Goal: Task Accomplishment & Management: Complete application form

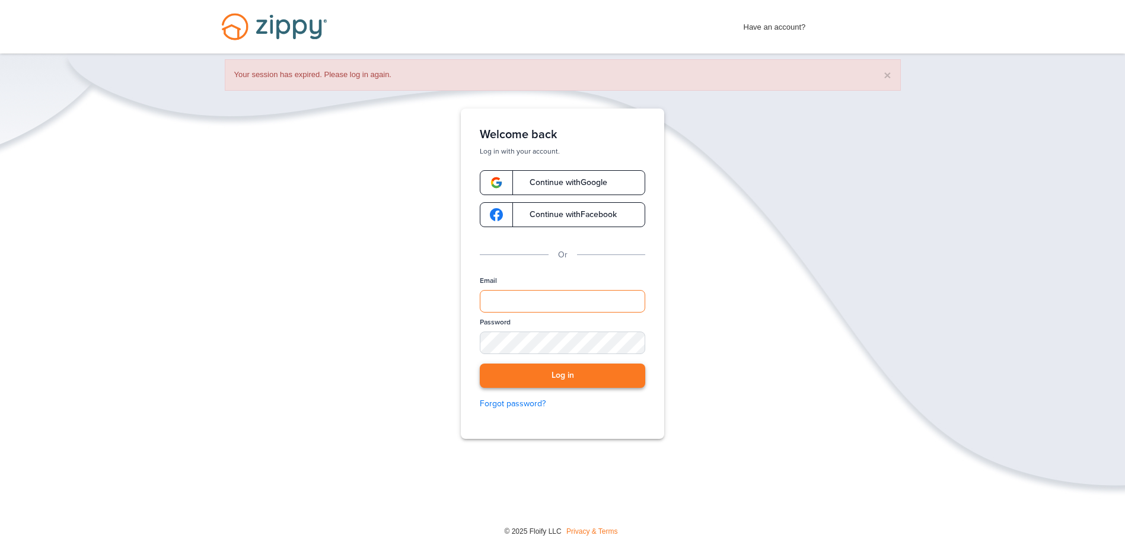
type input "**********"
click at [630, 374] on button "Log in" at bounding box center [562, 376] width 165 height 24
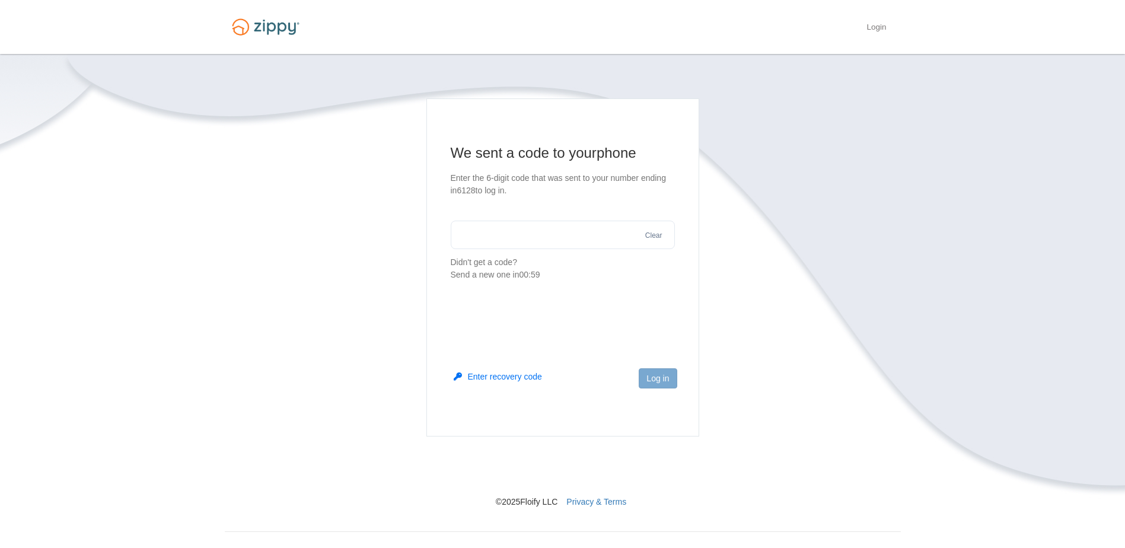
click at [586, 240] on input "text" at bounding box center [563, 235] width 224 height 28
type input "******"
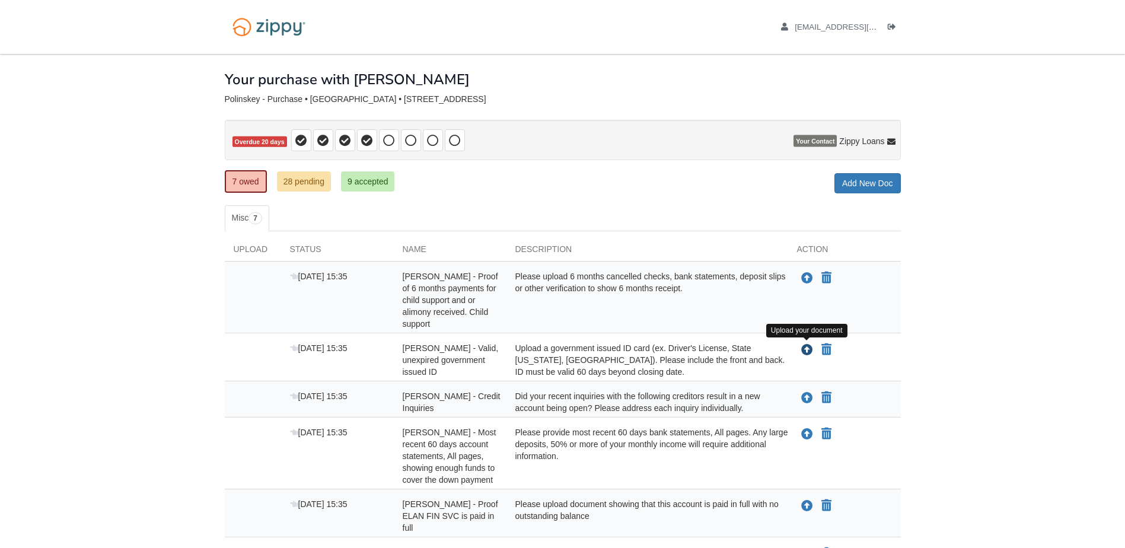
click at [805, 348] on icon "Upload Kalena Polinskey - Valid, unexpired government issued ID" at bounding box center [807, 351] width 12 height 12
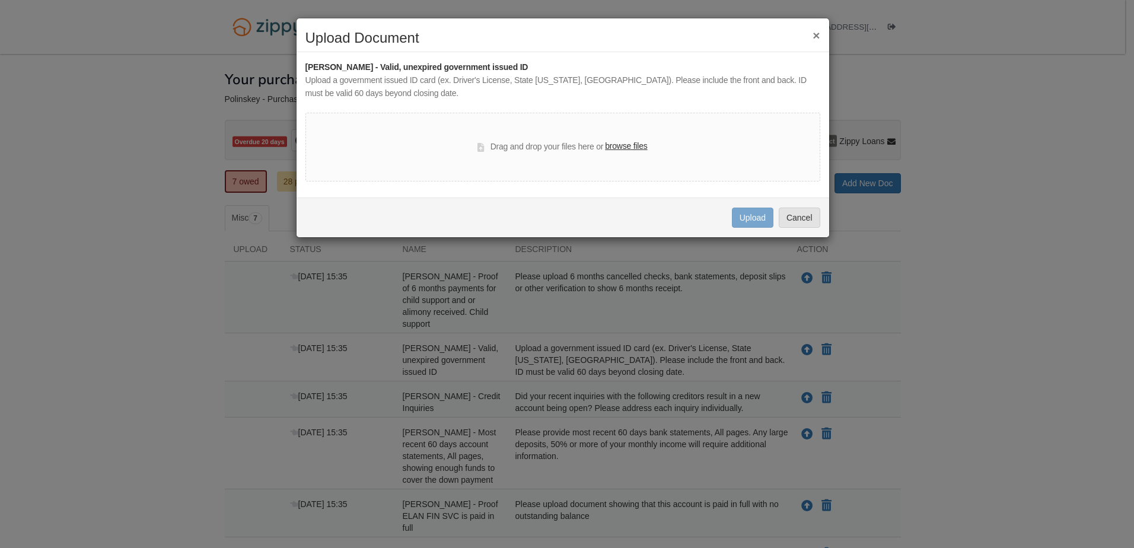
click at [624, 142] on label "browse files" at bounding box center [626, 146] width 42 height 13
click at [0, 0] on input "browse files" at bounding box center [0, 0] width 0 height 0
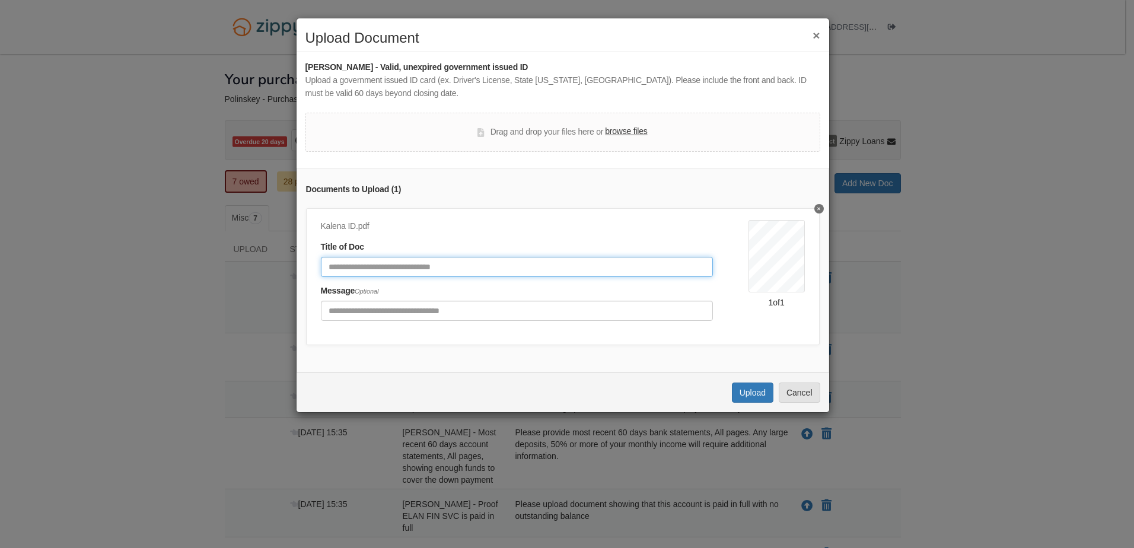
click at [619, 274] on input "Document Title" at bounding box center [517, 267] width 392 height 20
type input "*********"
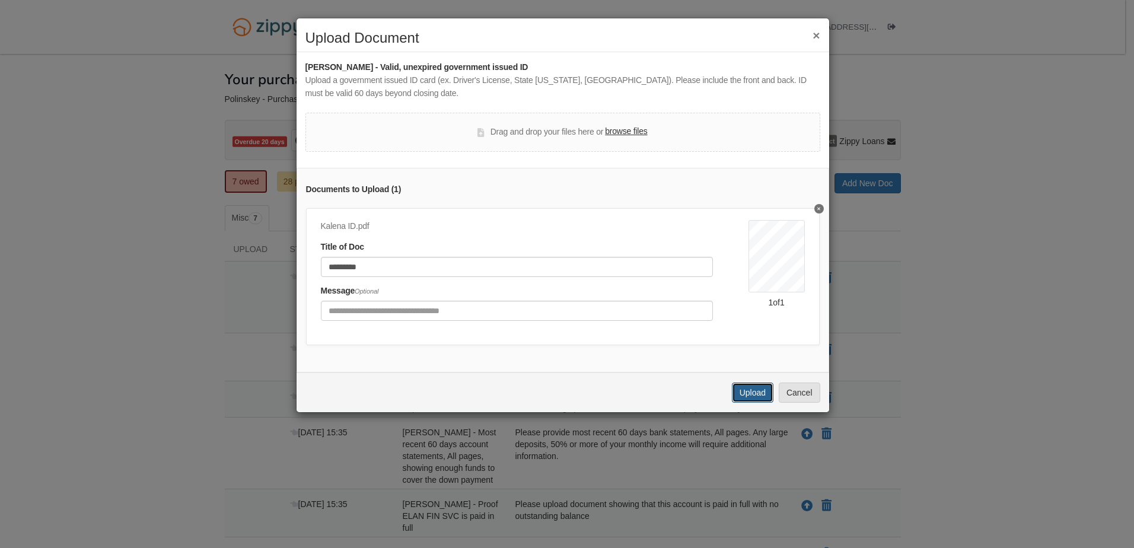
click at [747, 397] on button "Upload" at bounding box center [753, 392] width 42 height 20
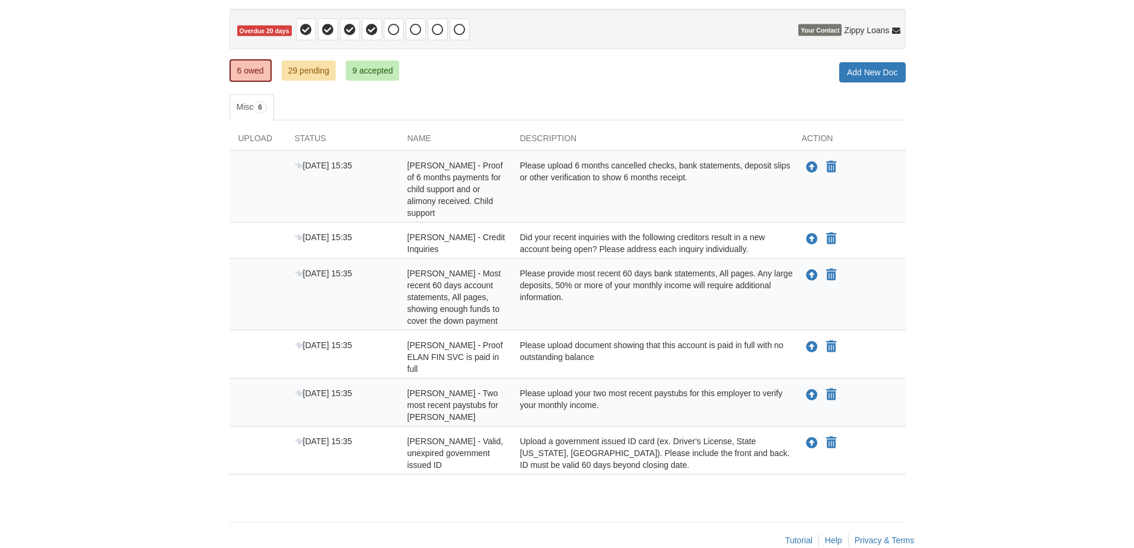
scroll to position [112, 0]
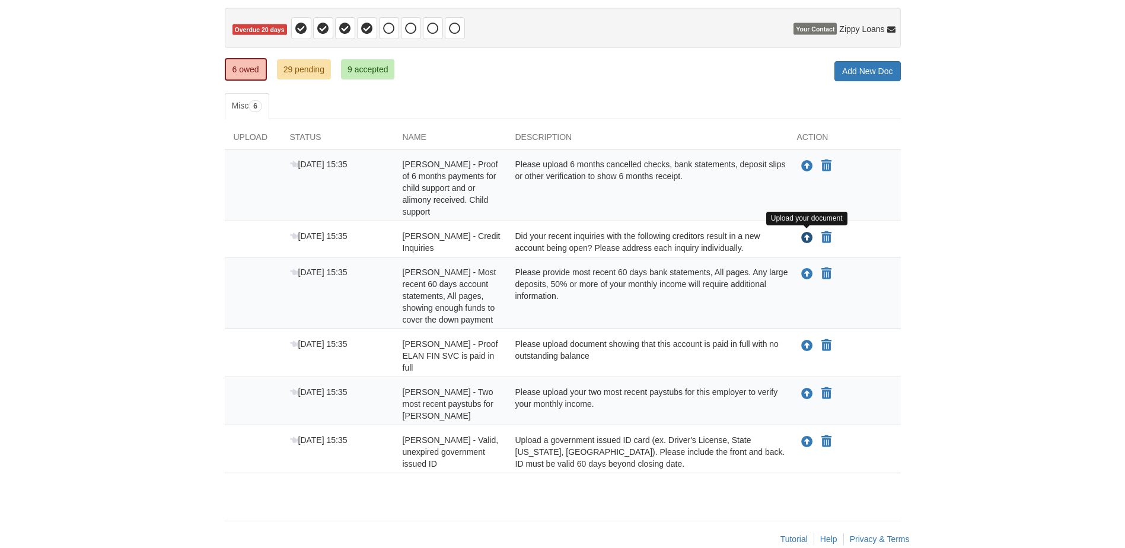
click at [811, 237] on icon "Upload Richard Polinskey - Credit Inquiries" at bounding box center [807, 238] width 12 height 12
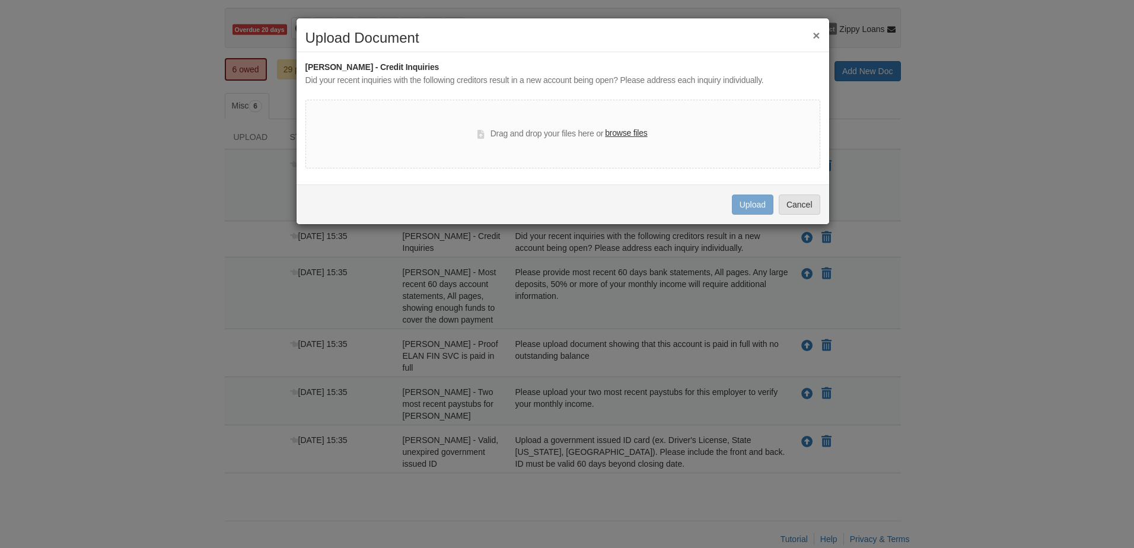
click at [815, 27] on div "× Upload Document Richard Polinskey - Credit Inquiries Did your recent inquirie…" at bounding box center [563, 121] width 534 height 207
click at [814, 32] on button "×" at bounding box center [815, 35] width 7 height 12
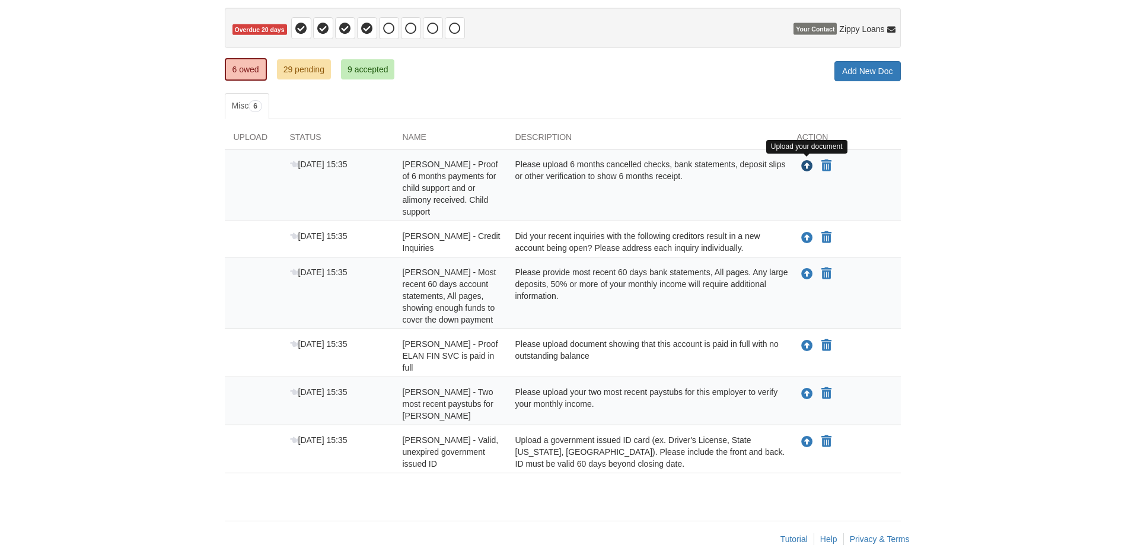
click at [807, 166] on icon "Upload Kalena Polinskey - Proof of 6 months payments for child support and or a…" at bounding box center [807, 167] width 12 height 12
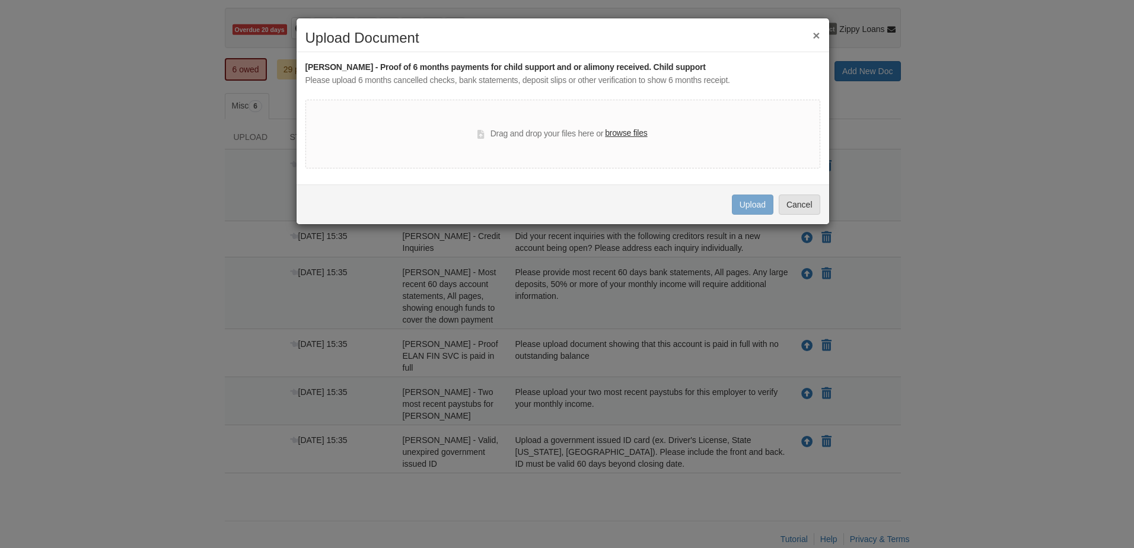
click at [635, 135] on label "browse files" at bounding box center [626, 133] width 42 height 13
click at [0, 0] on input "browse files" at bounding box center [0, 0] width 0 height 0
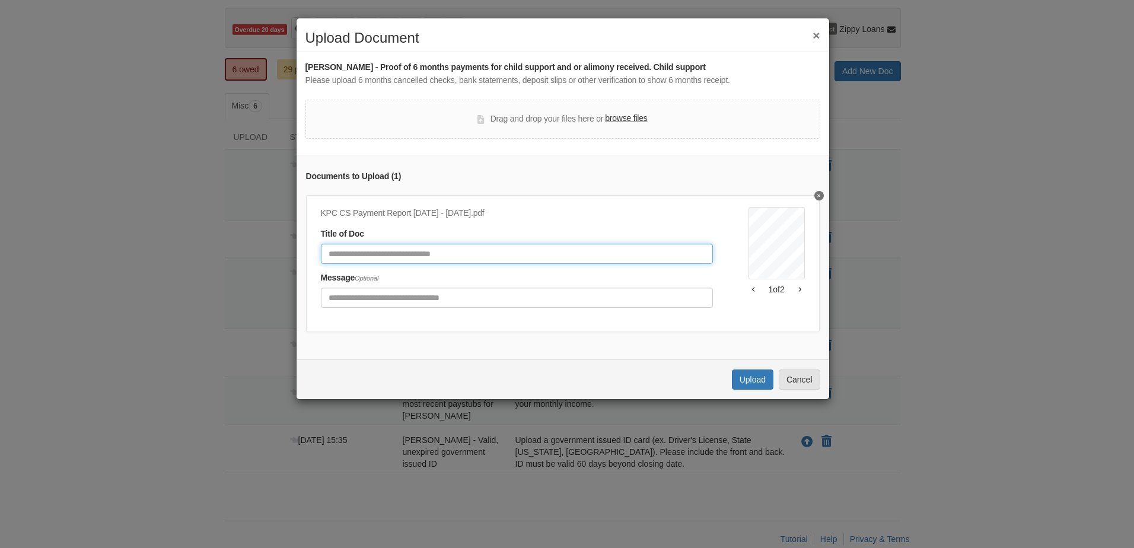
click at [579, 254] on input "Document Title" at bounding box center [517, 254] width 392 height 20
type input "**********"
click at [763, 388] on button "Upload" at bounding box center [753, 379] width 42 height 20
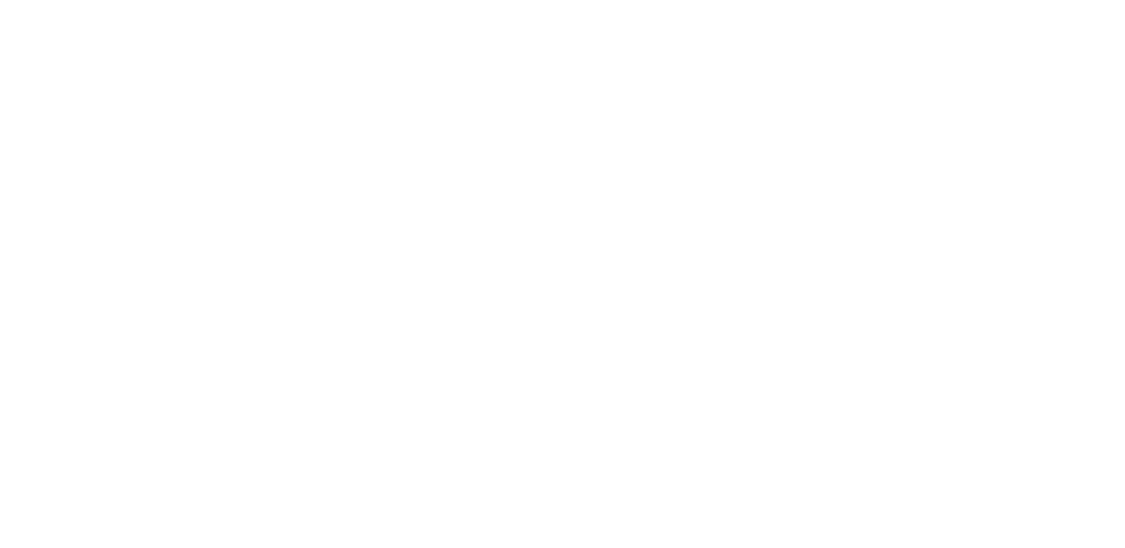
scroll to position [61, 0]
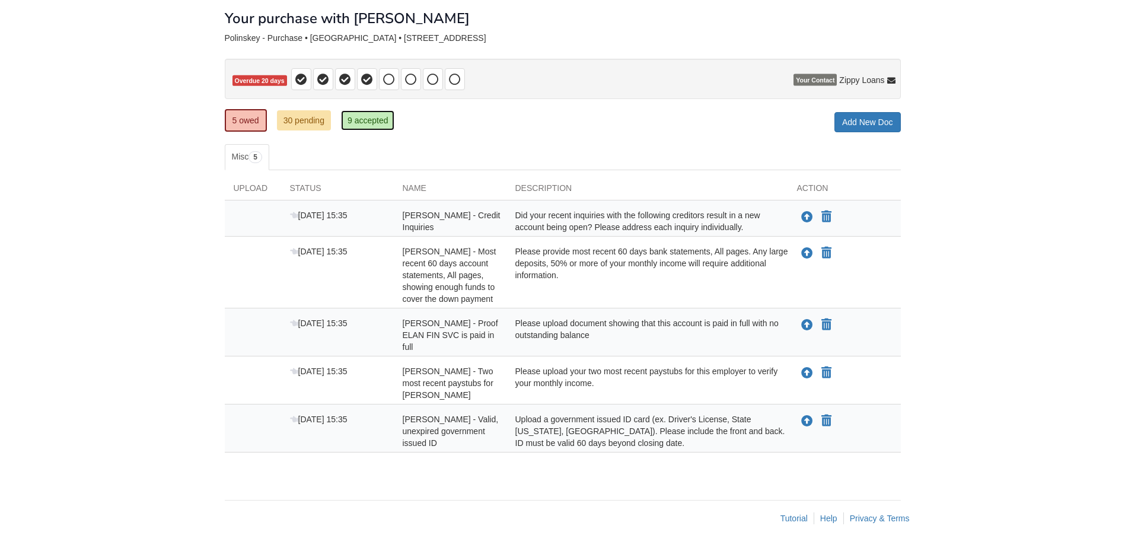
click at [373, 119] on link "9 accepted" at bounding box center [368, 120] width 54 height 20
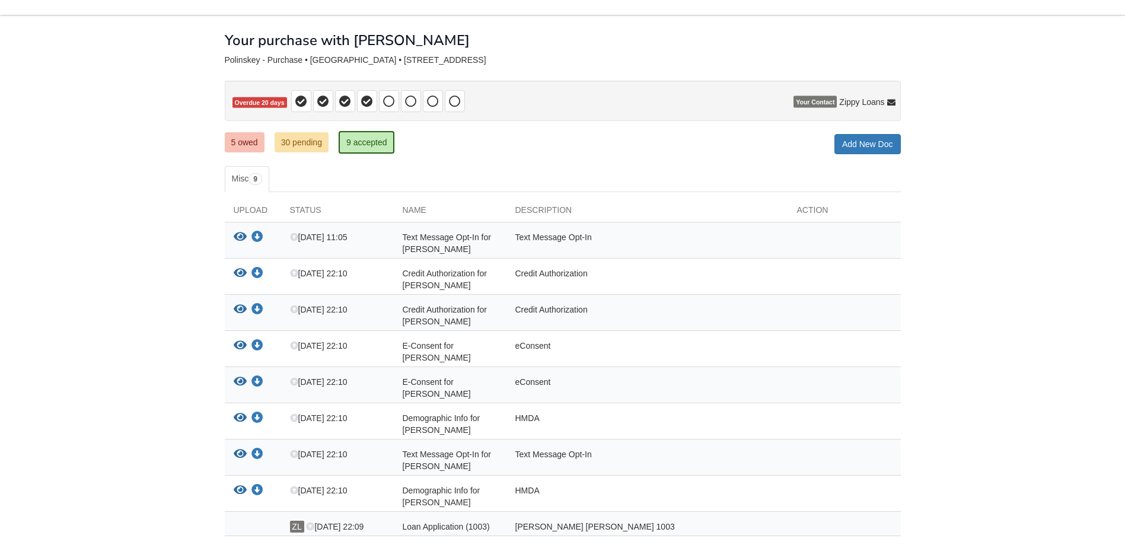
scroll to position [37, 0]
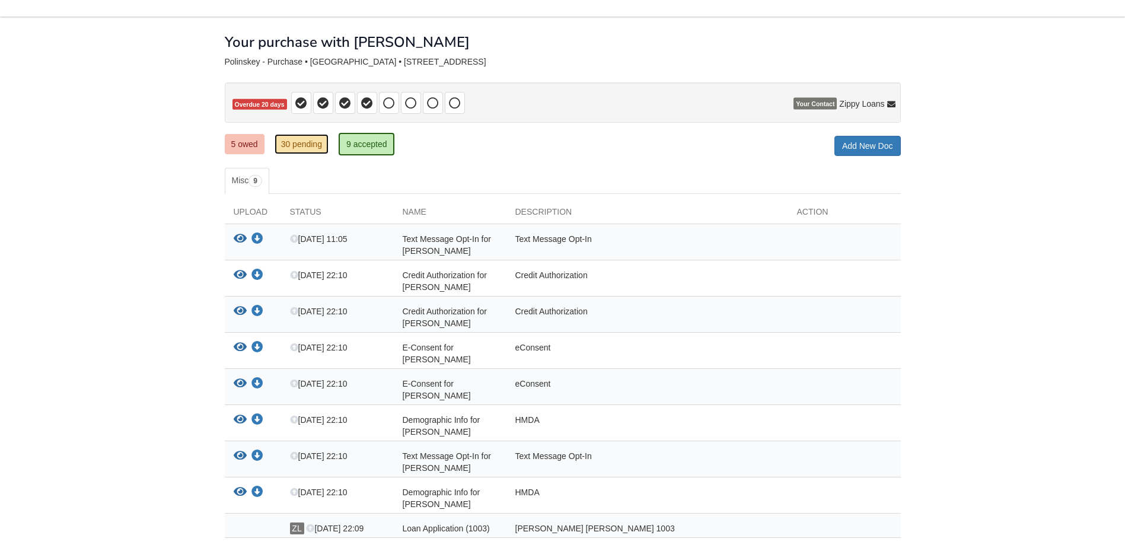
click at [290, 141] on link "30 pending" at bounding box center [302, 144] width 54 height 20
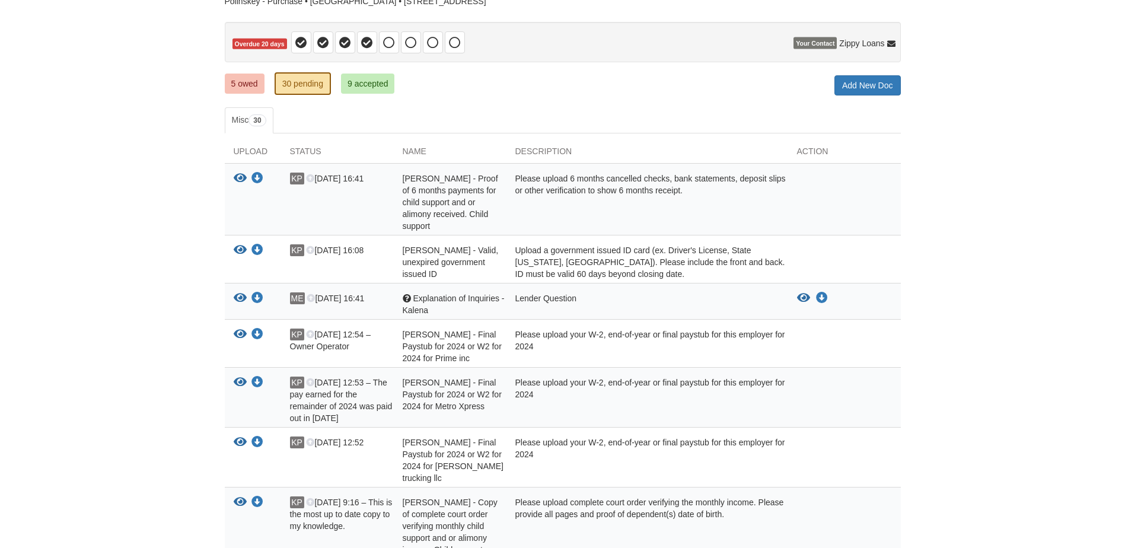
scroll to position [61, 0]
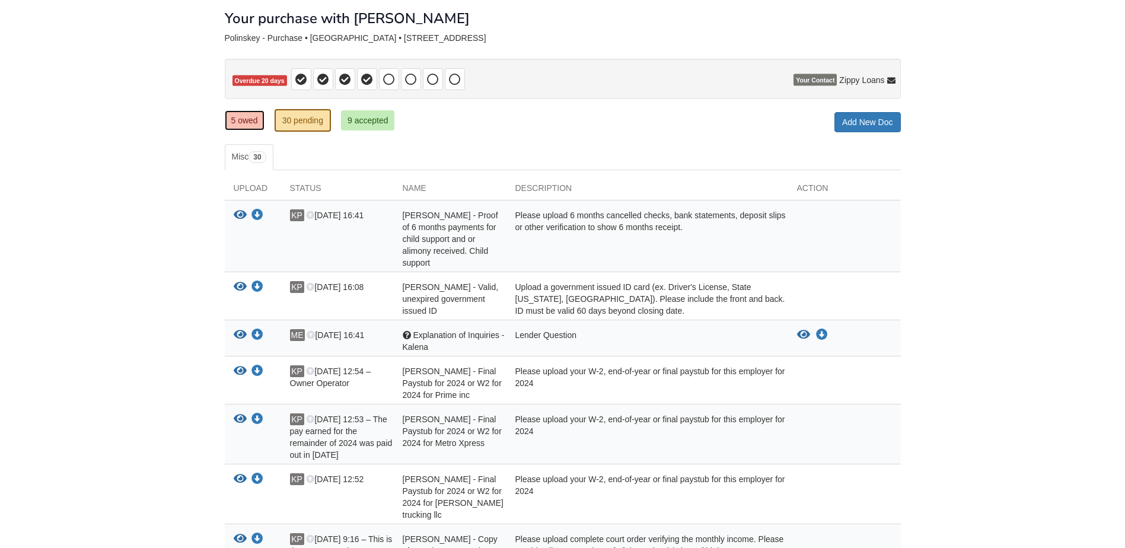
click at [237, 121] on link "5 owed" at bounding box center [245, 120] width 40 height 20
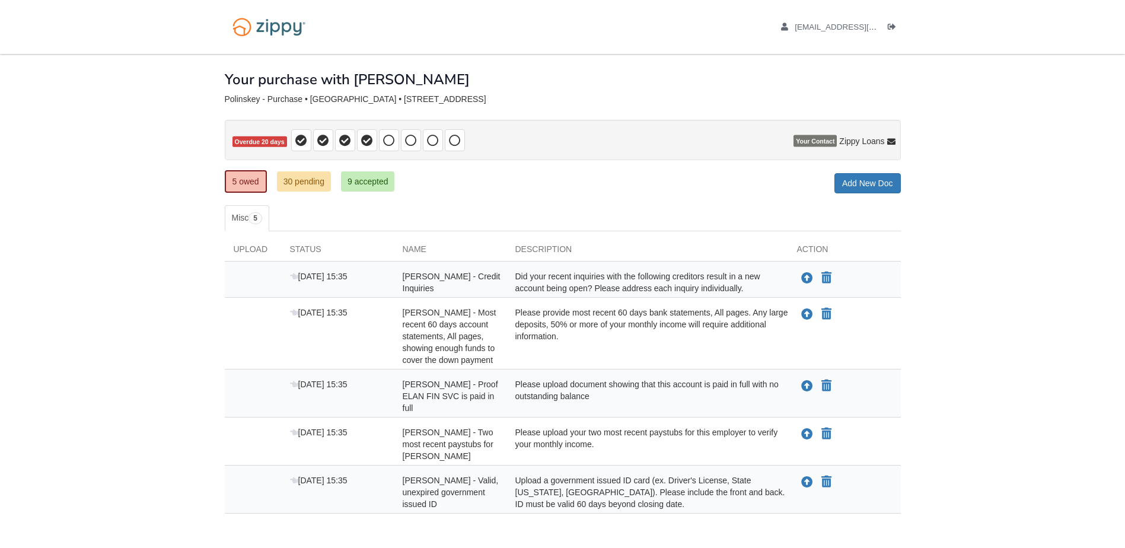
click at [990, 34] on nav "[EMAIL_ADDRESS][DOMAIN_NAME] Logout" at bounding box center [562, 27] width 1125 height 54
click at [808, 433] on icon "Upload Richard Polinskey - Two most recent paystubs for JB Hunt" at bounding box center [807, 435] width 12 height 12
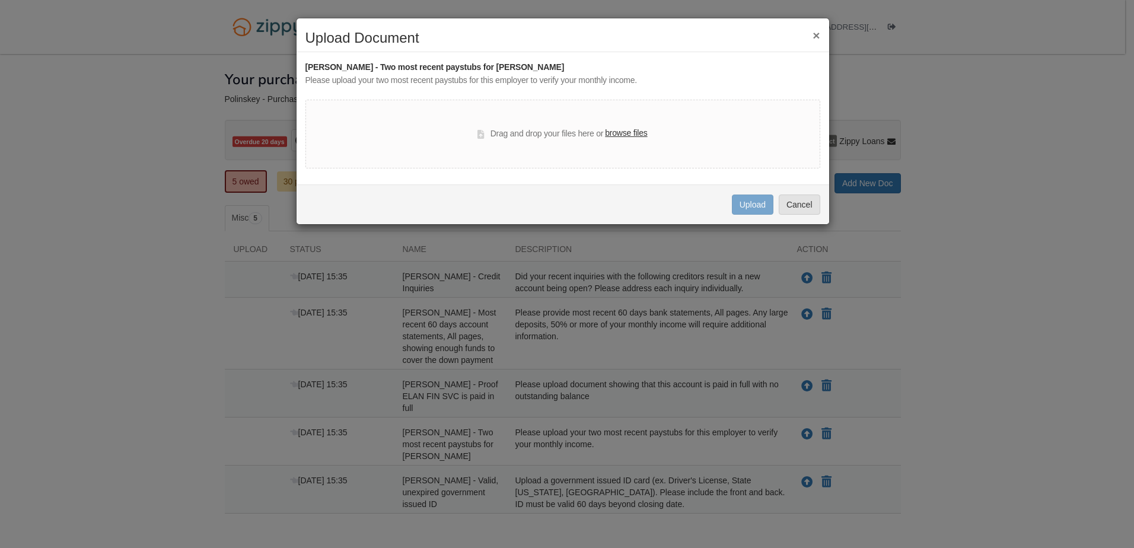
click at [632, 136] on label "browse files" at bounding box center [626, 133] width 42 height 13
click at [0, 0] on input "browse files" at bounding box center [0, 0] width 0 height 0
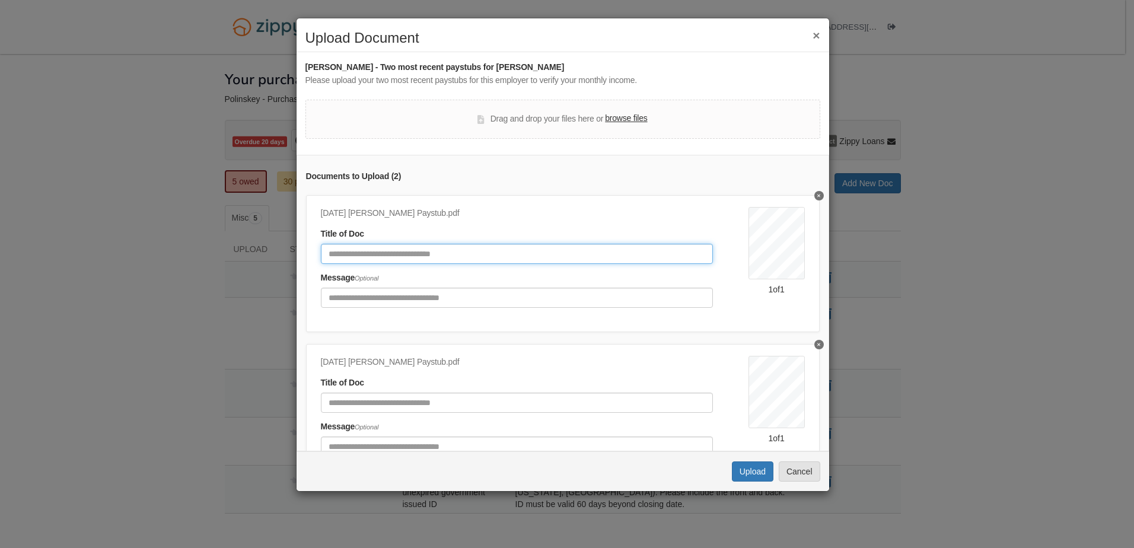
click at [619, 250] on input "Document Title" at bounding box center [517, 254] width 392 height 20
type input "**********"
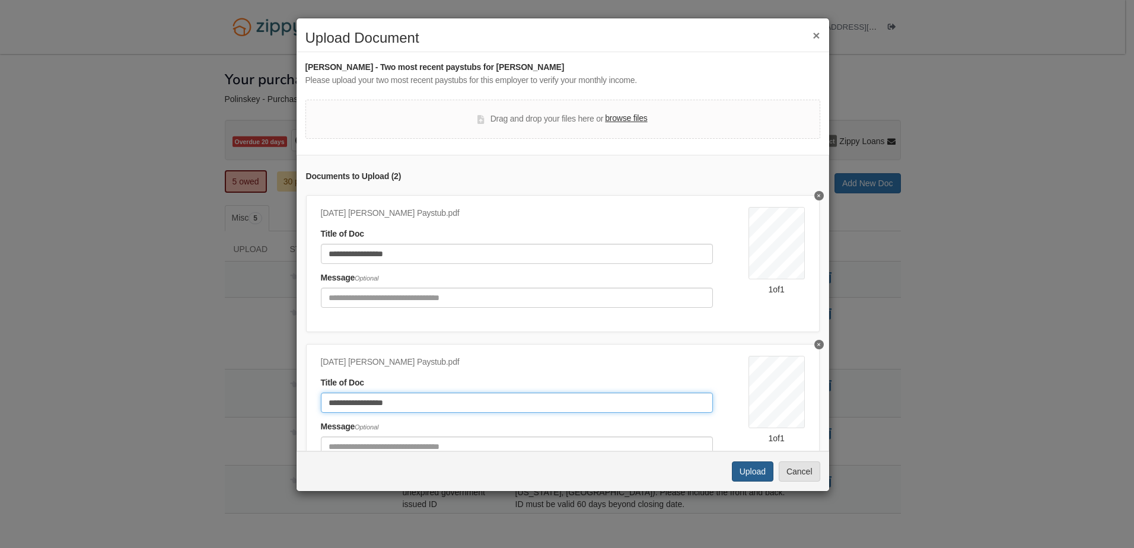
type input "**********"
click at [747, 472] on button "Upload" at bounding box center [753, 471] width 42 height 20
